Goal: Information Seeking & Learning: Learn about a topic

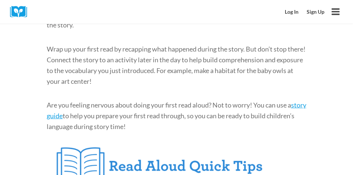
scroll to position [761, 0]
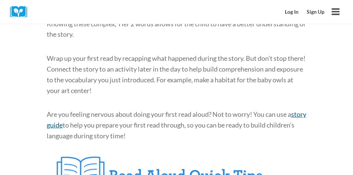
click at [54, 115] on span "story guide" at bounding box center [177, 119] width 260 height 19
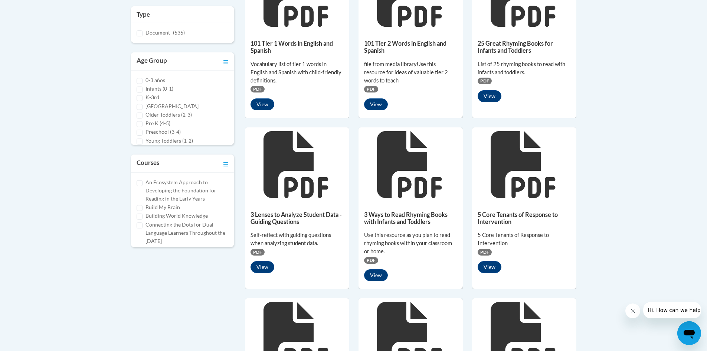
scroll to position [148, 0]
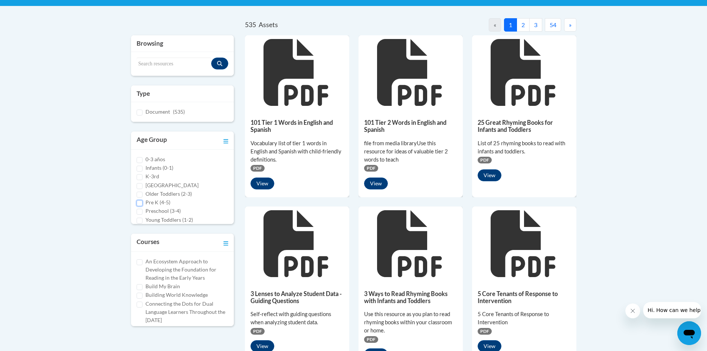
click at [140, 203] on input "Pre K (4-5)" at bounding box center [140, 203] width 6 height 6
checkbox input "true"
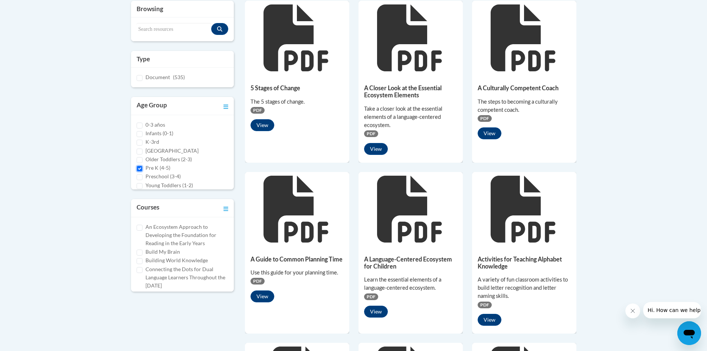
scroll to position [223, 0]
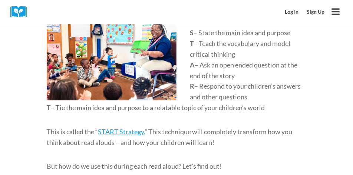
scroll to position [397, 0]
